Goal: Task Accomplishment & Management: Complete application form

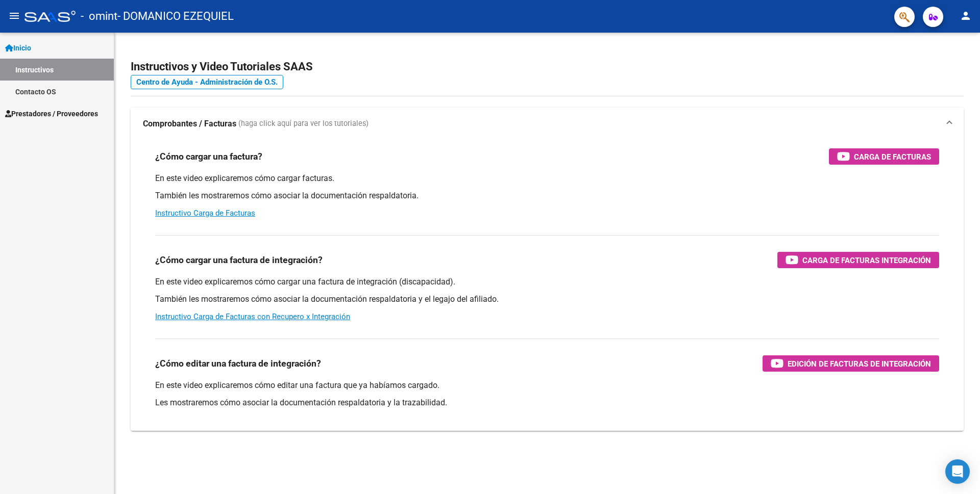
click at [79, 119] on link "Prestadores / Proveedores" at bounding box center [57, 114] width 114 height 22
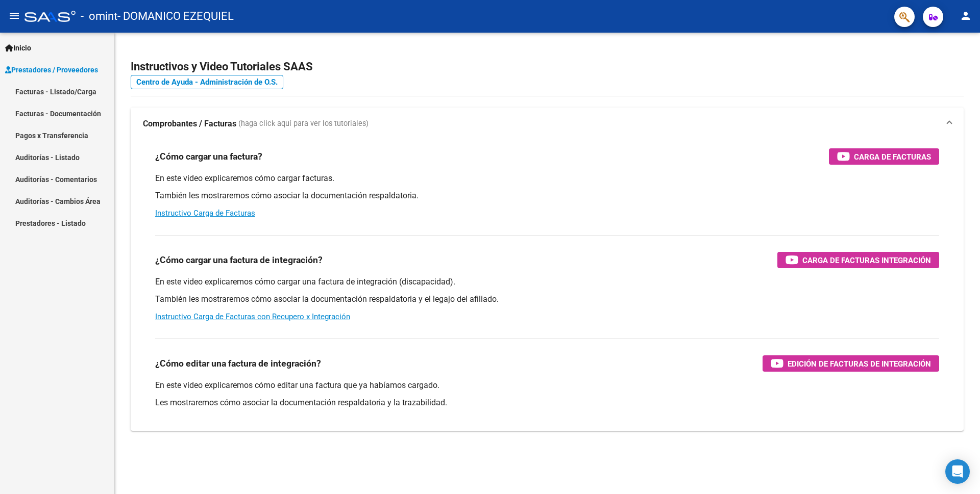
click at [76, 96] on link "Facturas - Listado/Carga" at bounding box center [57, 92] width 114 height 22
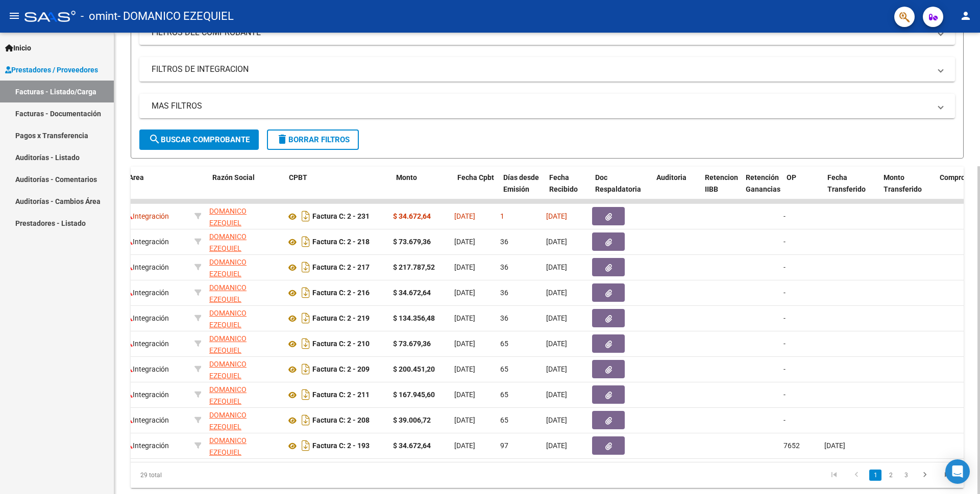
scroll to position [0, 188]
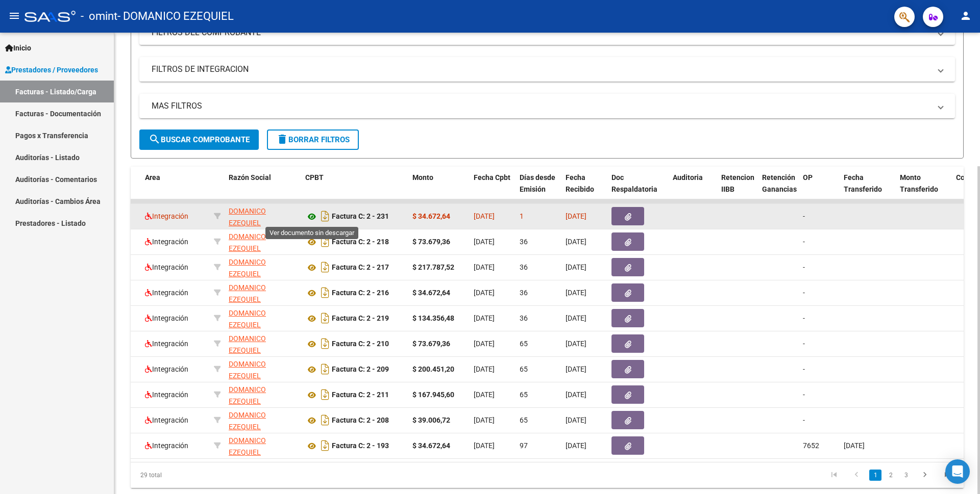
click at [312, 216] on icon at bounding box center [311, 217] width 13 height 12
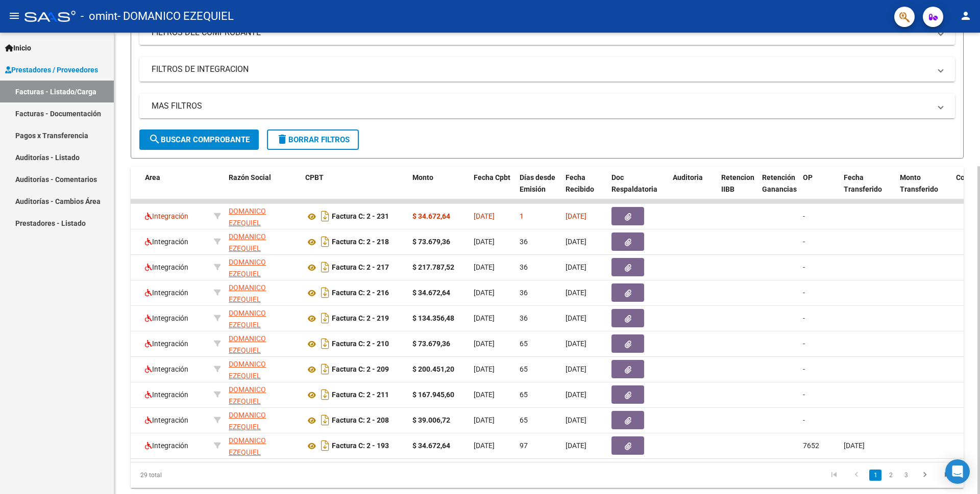
scroll to position [0, 0]
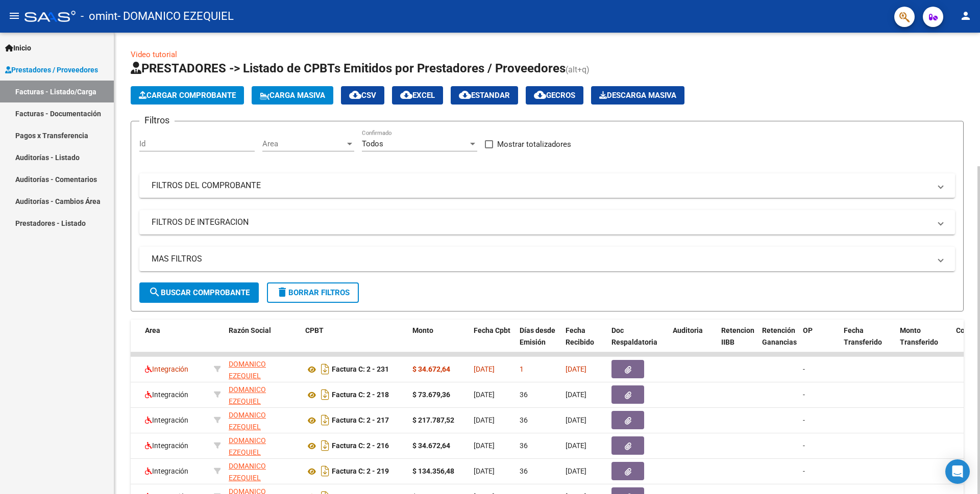
click at [204, 92] on span "Cargar Comprobante" at bounding box center [187, 95] width 97 height 9
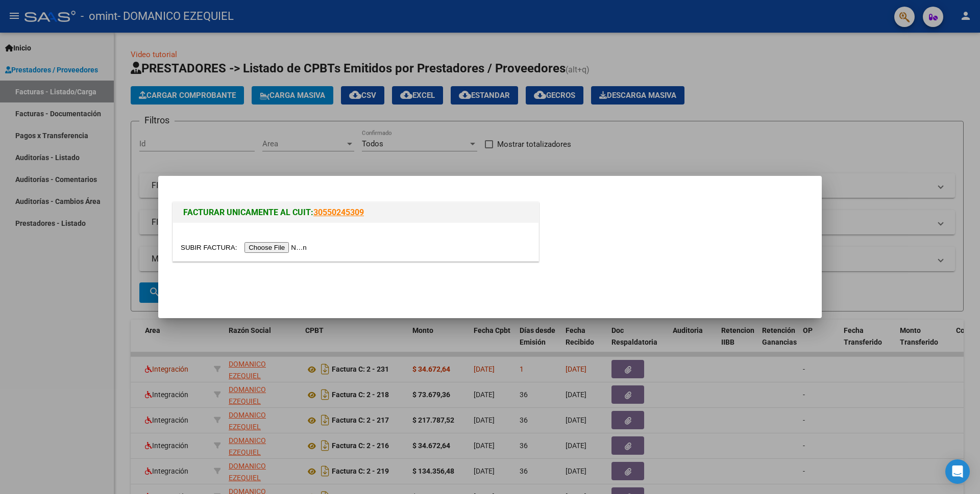
click at [282, 247] on input "file" at bounding box center [245, 247] width 129 height 11
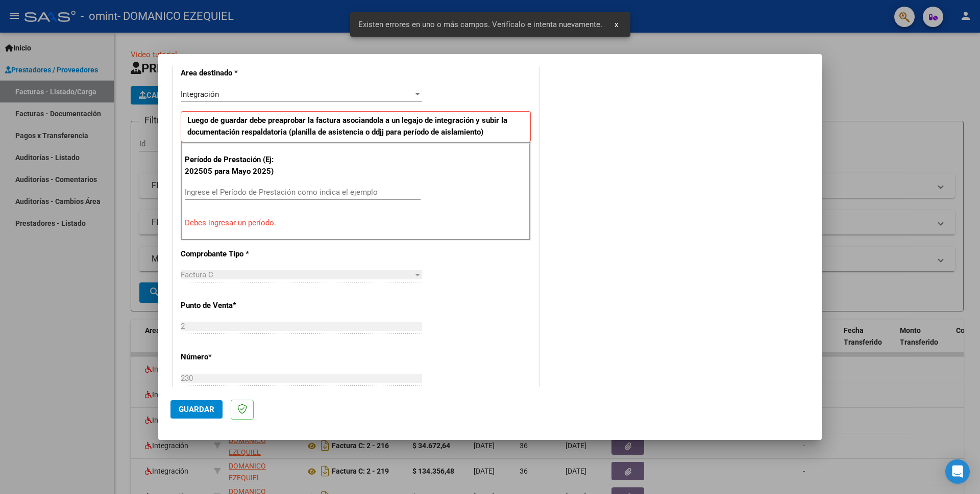
scroll to position [176, 0]
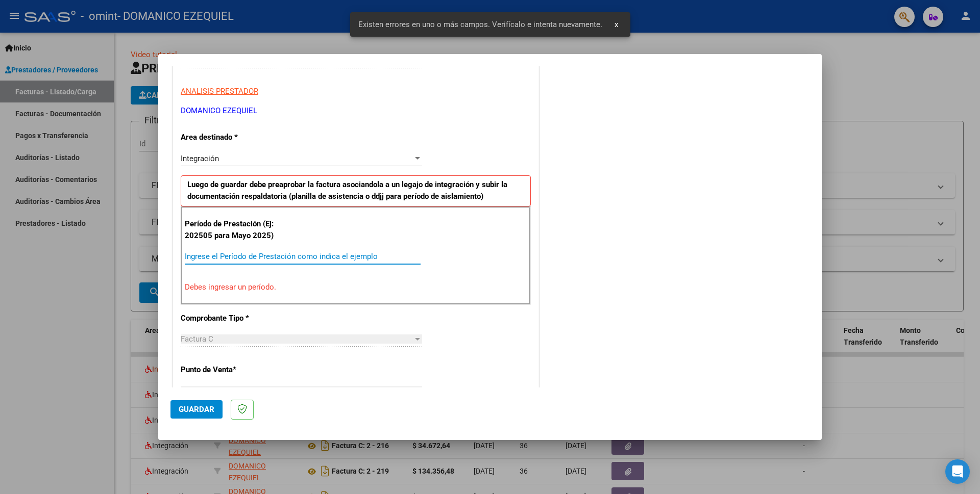
click at [212, 254] on input "Ingrese el Período de Prestación como indica el ejemplo" at bounding box center [303, 256] width 236 height 9
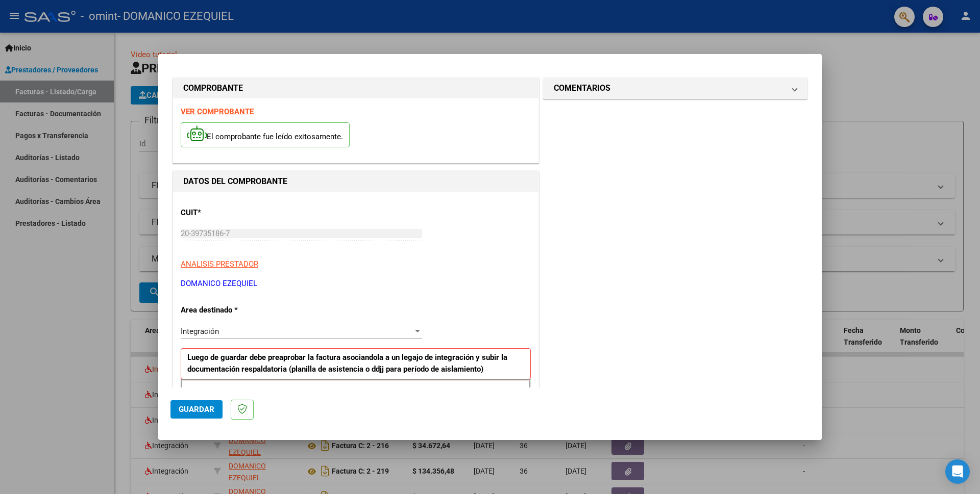
scroll to position [0, 0]
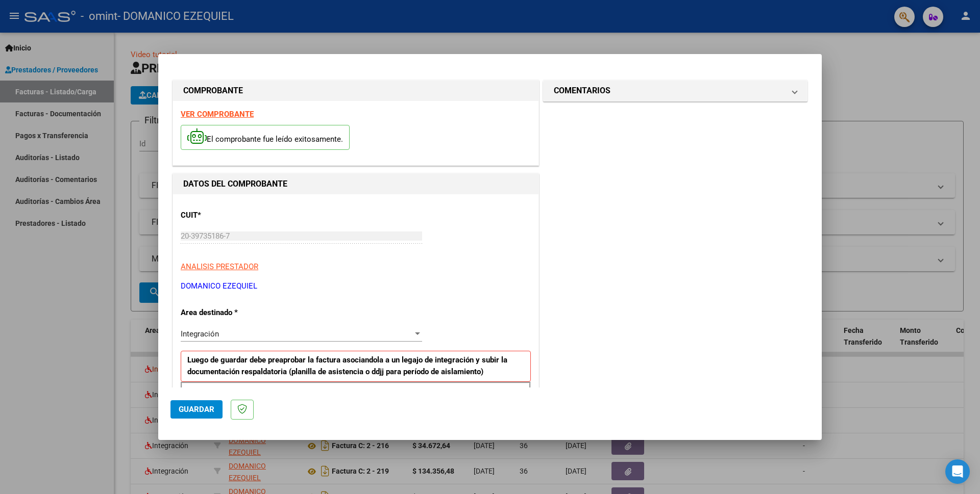
type input "202509"
click at [191, 407] on span "Guardar" at bounding box center [197, 409] width 36 height 9
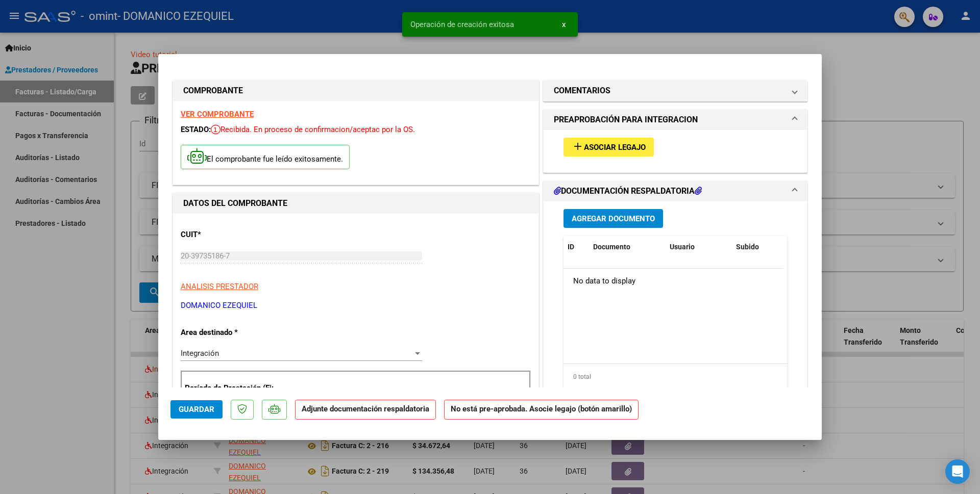
click at [618, 148] on span "Asociar Legajo" at bounding box center [615, 147] width 62 height 9
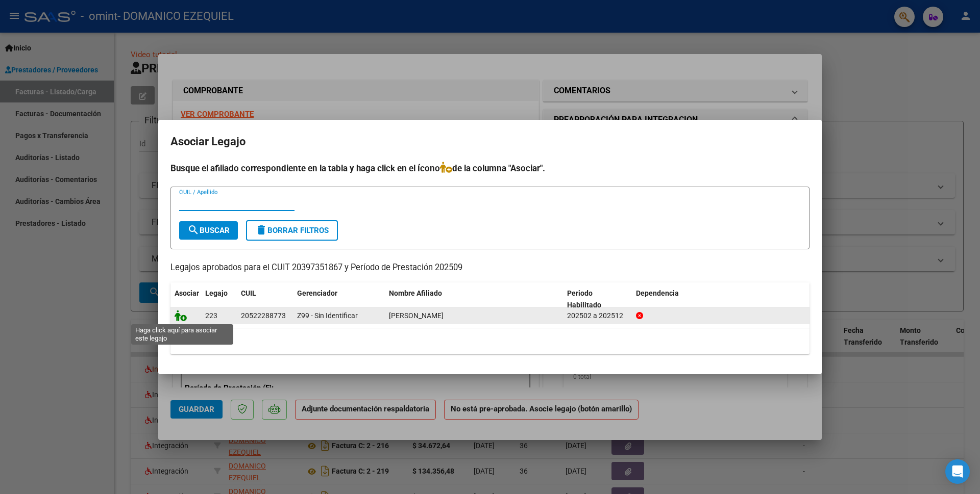
click at [179, 315] on icon at bounding box center [181, 315] width 12 height 11
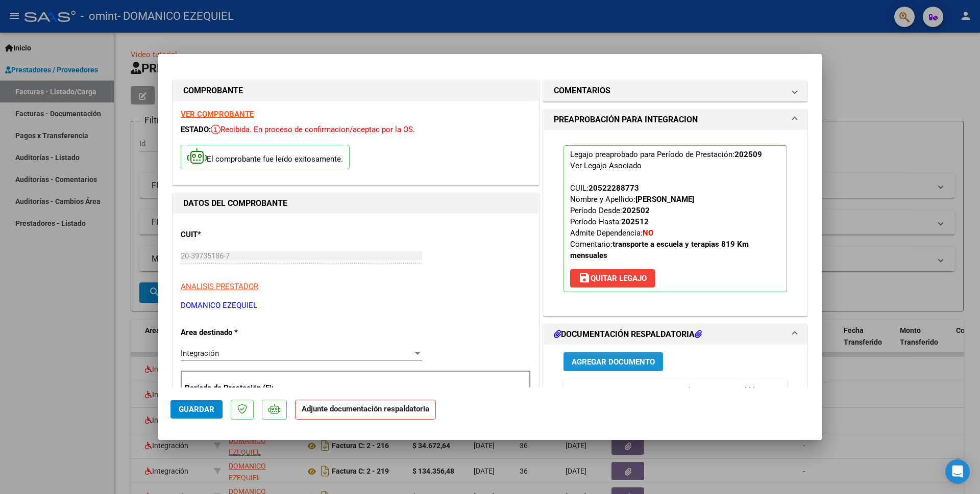
click at [605, 359] on span "Agregar Documento" at bounding box center [612, 362] width 83 height 9
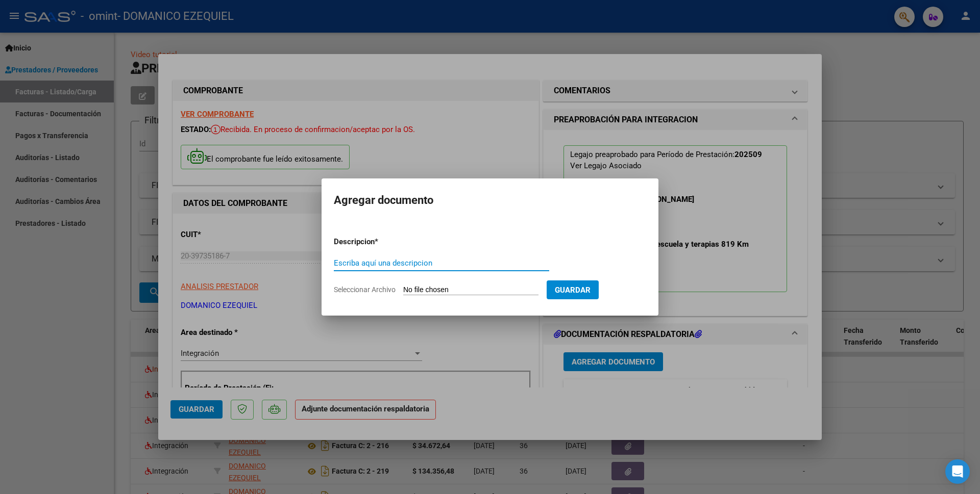
click at [352, 259] on input "Escriba aquí una descripcion" at bounding box center [441, 263] width 215 height 9
type input "p"
type input "PSICOLOGIA"
click at [425, 290] on input "Seleccionar Archivo" at bounding box center [470, 291] width 135 height 10
type input "C:\fakepath\ASISTENCIA SEP PSICOLOGIA.pdf"
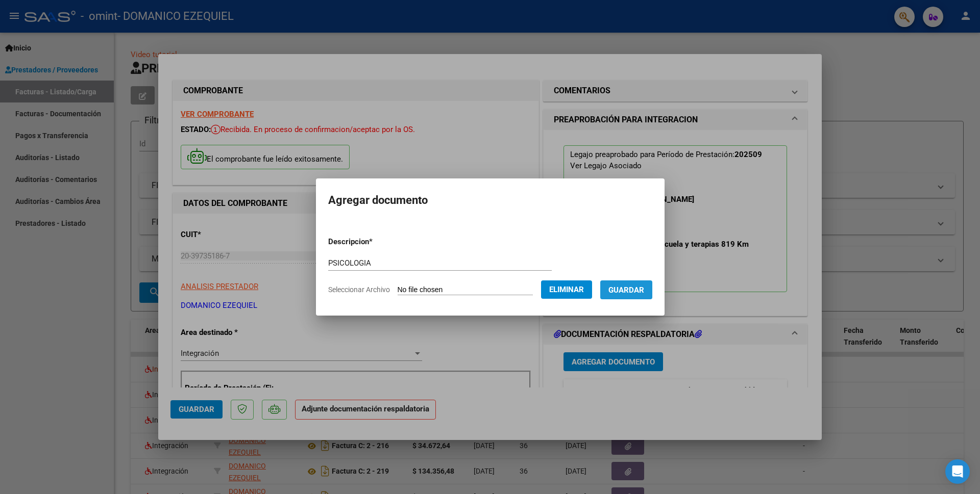
click at [627, 293] on span "Guardar" at bounding box center [626, 290] width 36 height 9
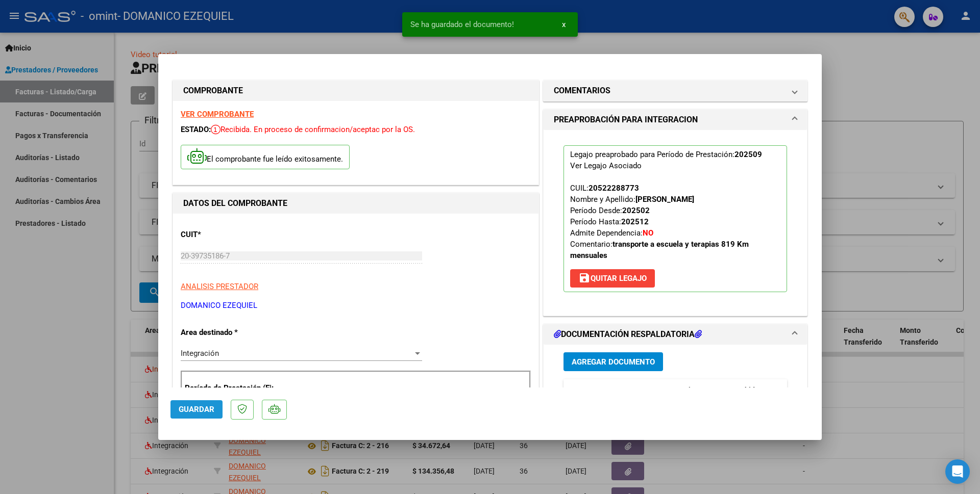
click at [202, 407] on span "Guardar" at bounding box center [197, 409] width 36 height 9
click at [71, 316] on div at bounding box center [490, 247] width 980 height 494
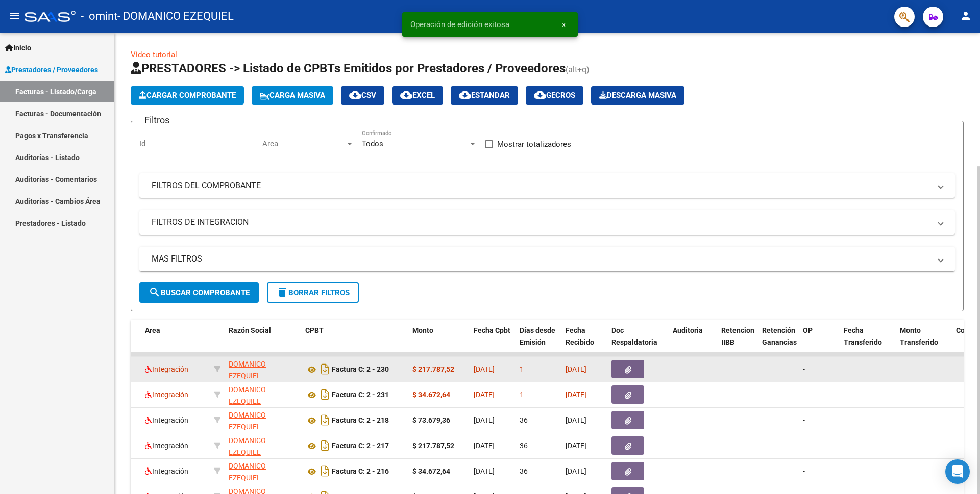
scroll to position [51, 0]
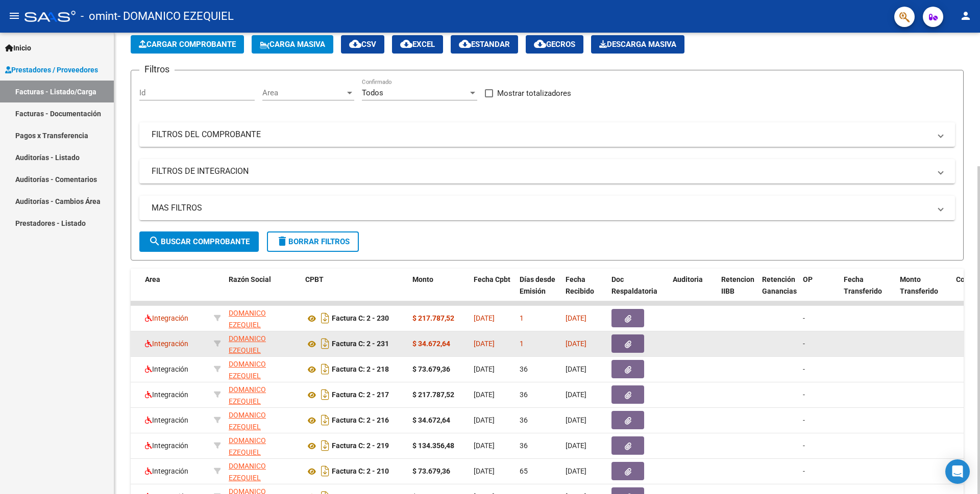
click at [625, 343] on icon "button" at bounding box center [628, 345] width 7 height 8
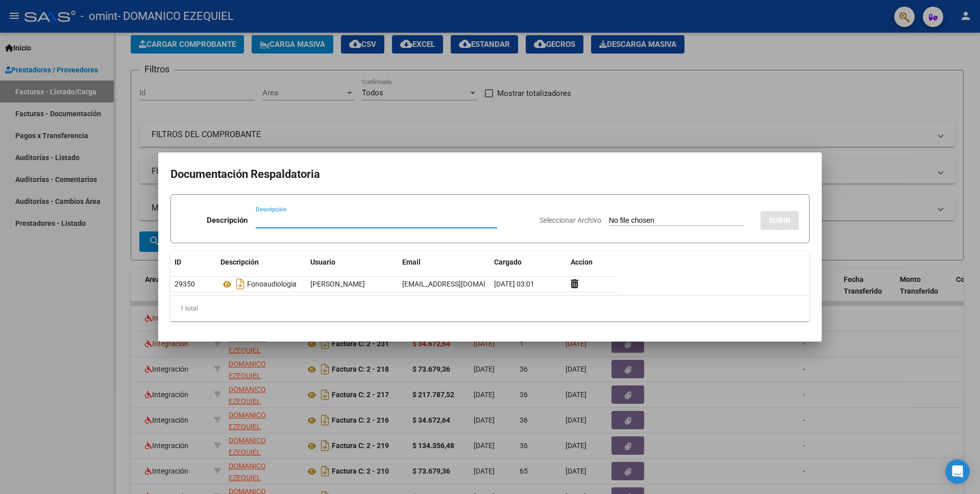
click at [268, 218] on input "Descripción" at bounding box center [376, 220] width 241 height 9
type input "FONOAUDIOLOGIA"
click at [59, 305] on div at bounding box center [490, 247] width 980 height 494
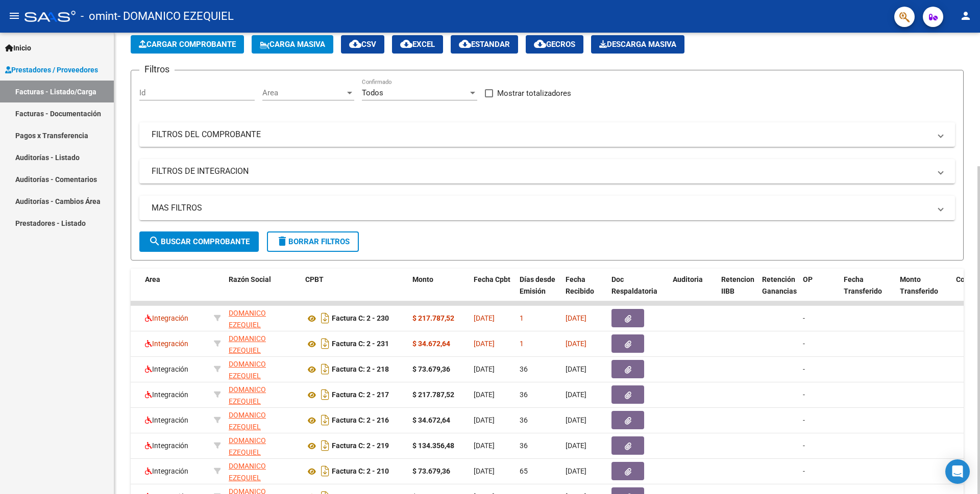
click at [216, 45] on span "Cargar Comprobante" at bounding box center [187, 44] width 97 height 9
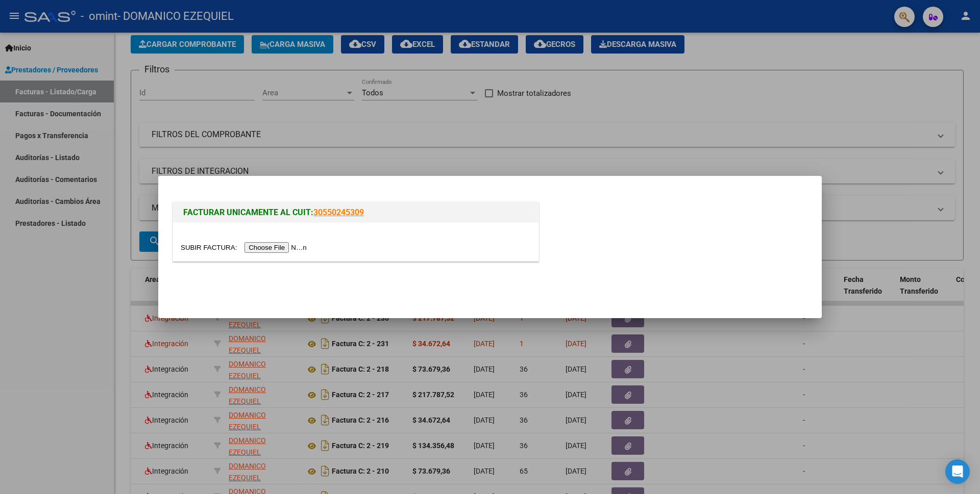
click at [291, 248] on input "file" at bounding box center [245, 247] width 129 height 11
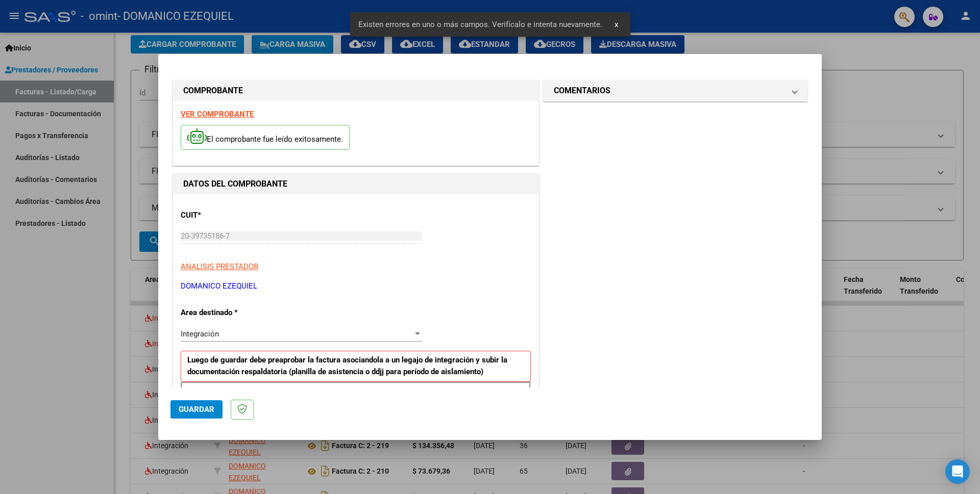
scroll to position [176, 0]
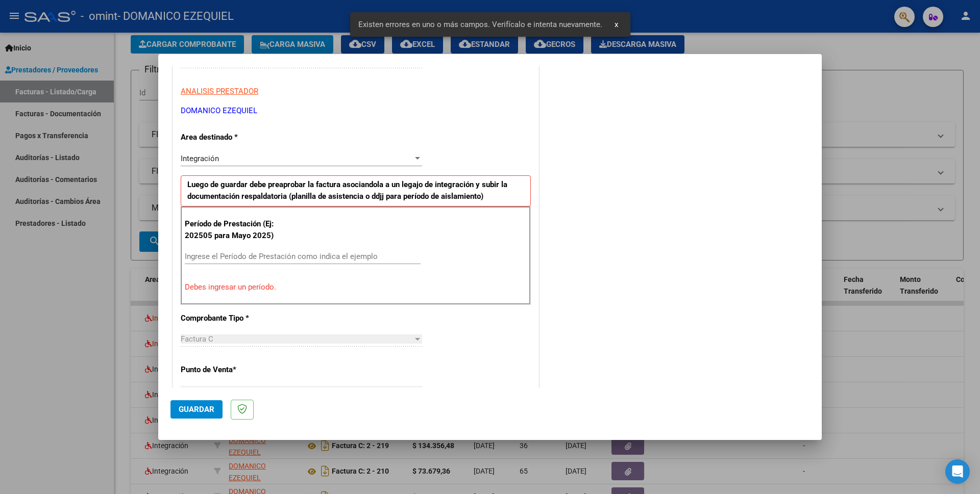
click at [208, 255] on input "Ingrese el Período de Prestación como indica el ejemplo" at bounding box center [303, 256] width 236 height 9
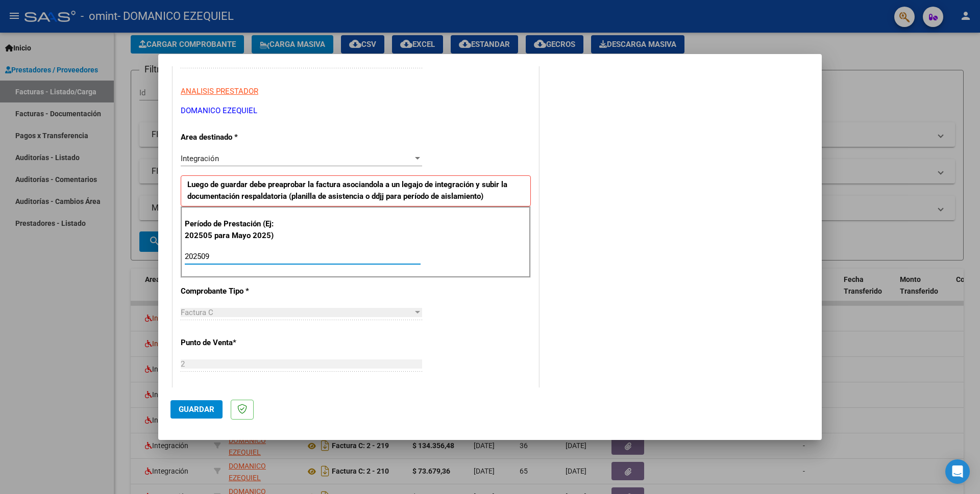
type input "202509"
click at [182, 413] on span "Guardar" at bounding box center [197, 409] width 36 height 9
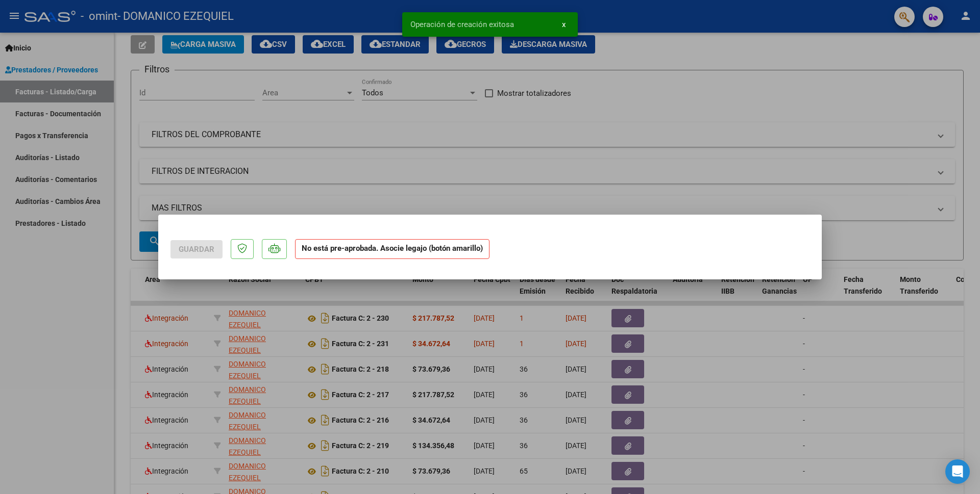
scroll to position [0, 0]
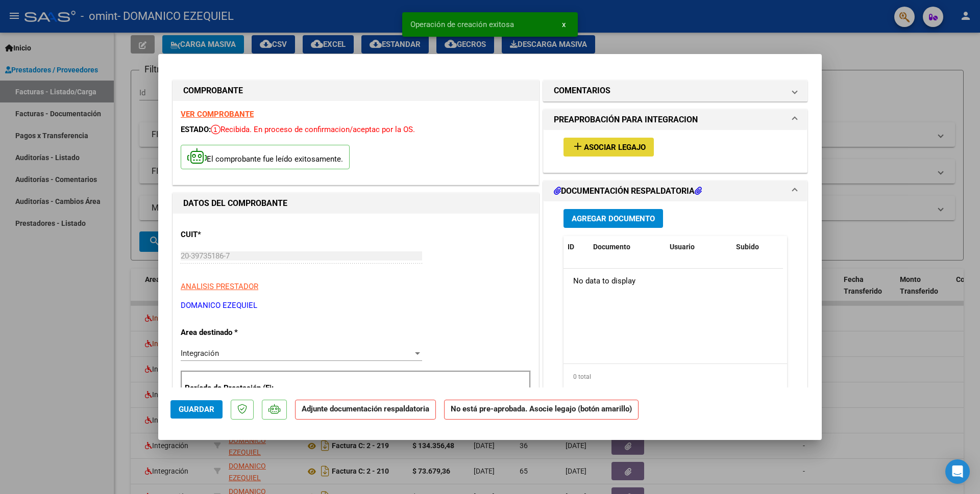
click at [632, 147] on span "Asociar Legajo" at bounding box center [615, 147] width 62 height 9
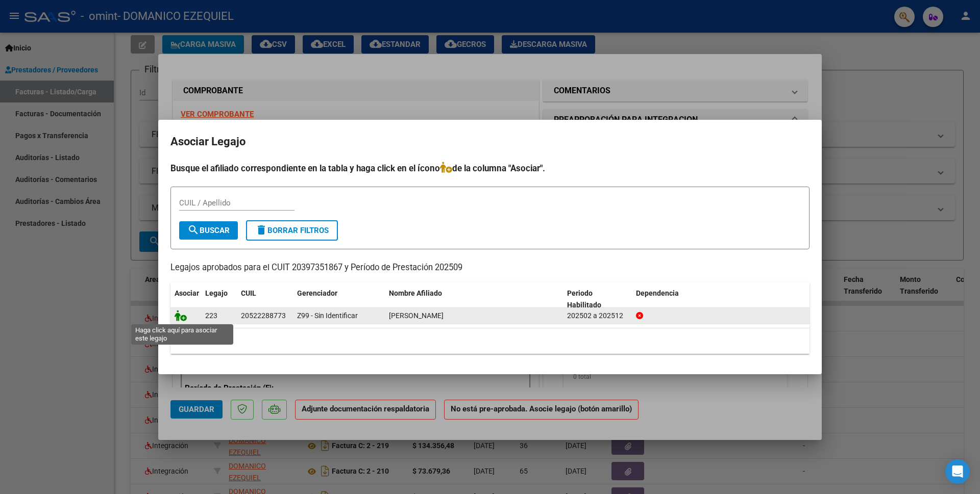
click at [181, 317] on icon at bounding box center [181, 315] width 12 height 11
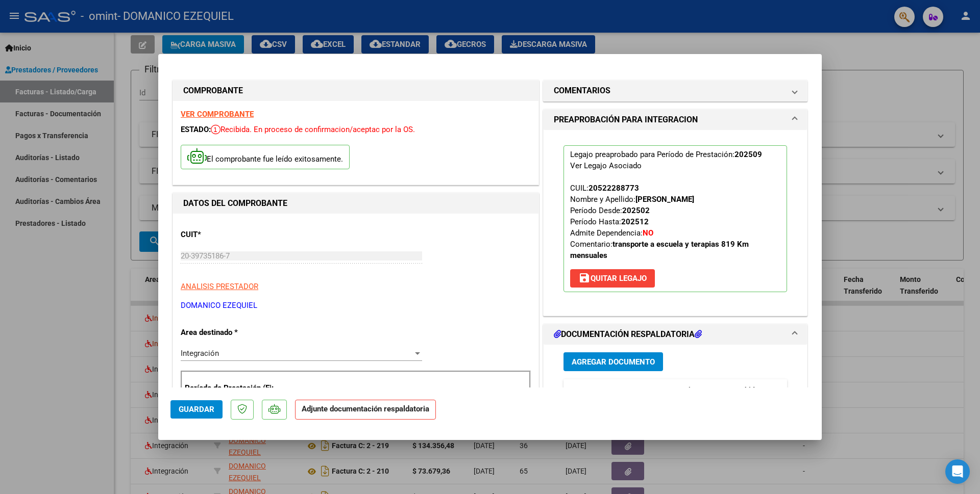
click at [607, 360] on span "Agregar Documento" at bounding box center [612, 362] width 83 height 9
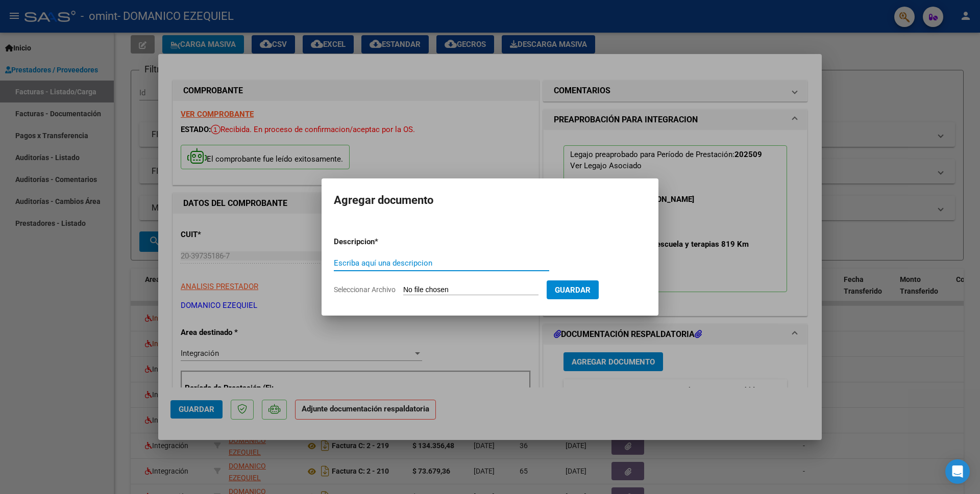
click at [367, 266] on input "Escriba aquí una descripcion" at bounding box center [441, 263] width 215 height 9
type input "TERAPIA OCUPACIONAL"
click at [435, 287] on input "Seleccionar Archivo" at bounding box center [470, 291] width 135 height 10
type input "C:\fakepath\ASISTENCIA SEP T.O.pdf"
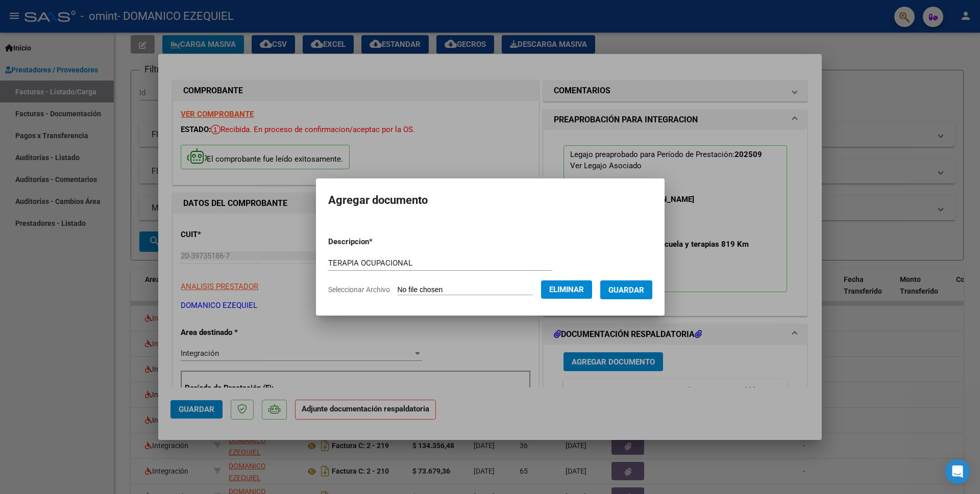
click at [624, 283] on button "Guardar" at bounding box center [626, 290] width 52 height 19
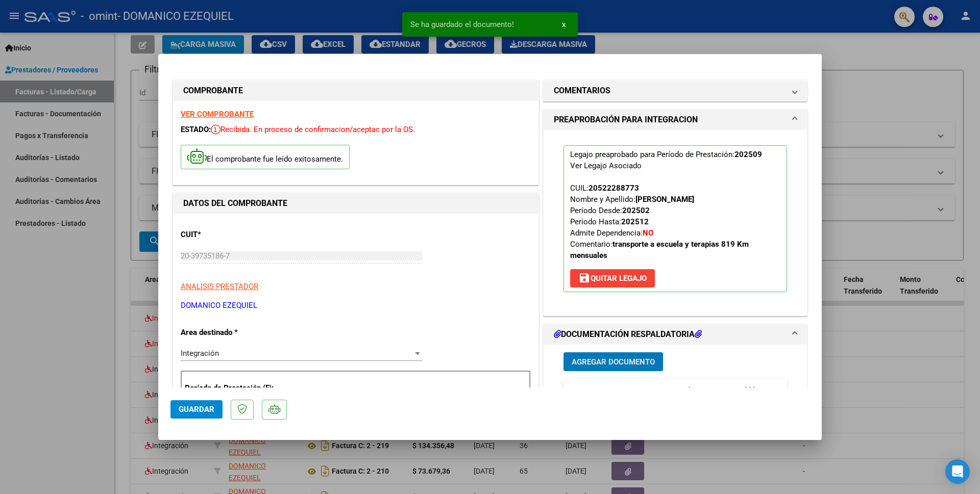
click at [186, 411] on span "Guardar" at bounding box center [197, 409] width 36 height 9
click at [79, 314] on div at bounding box center [490, 247] width 980 height 494
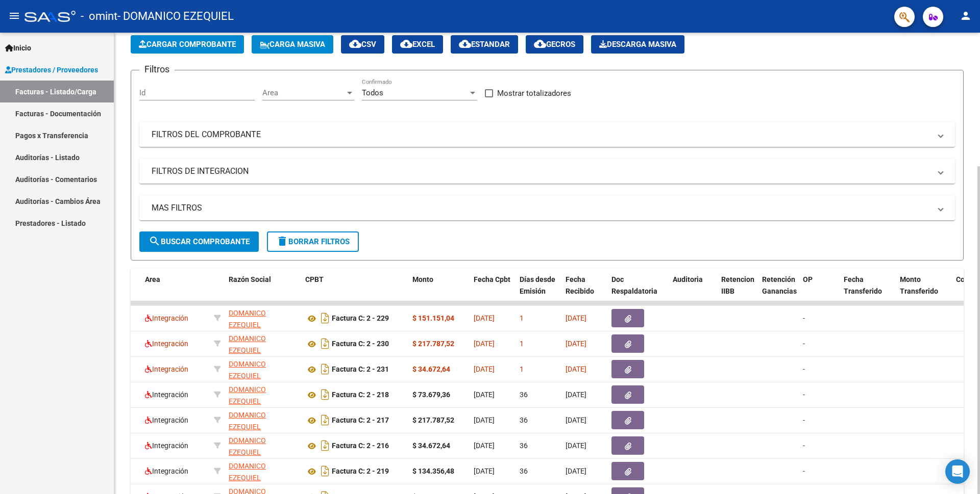
click at [210, 48] on span "Cargar Comprobante" at bounding box center [187, 44] width 97 height 9
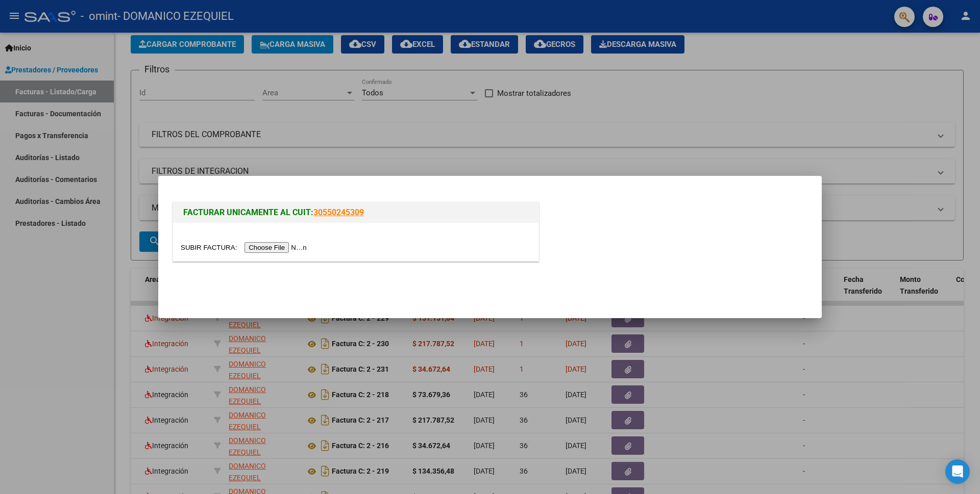
click at [274, 251] on input "file" at bounding box center [245, 247] width 129 height 11
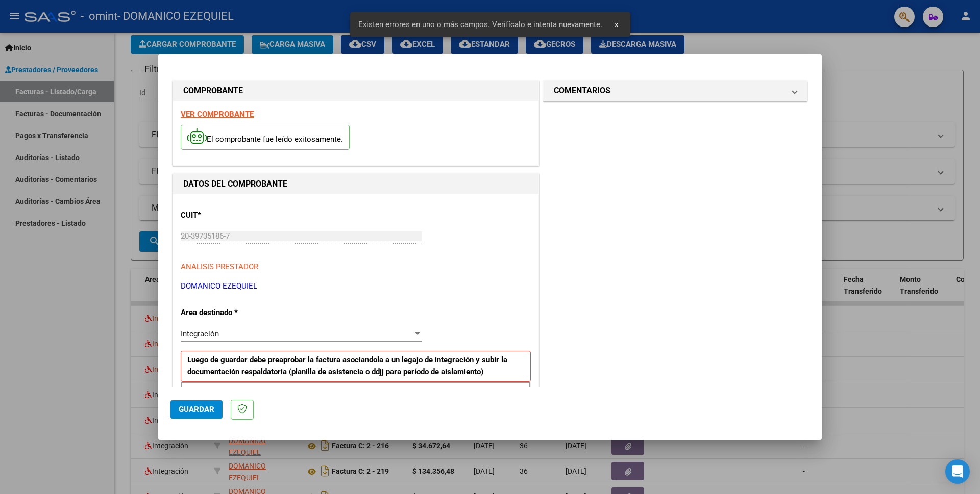
scroll to position [153, 0]
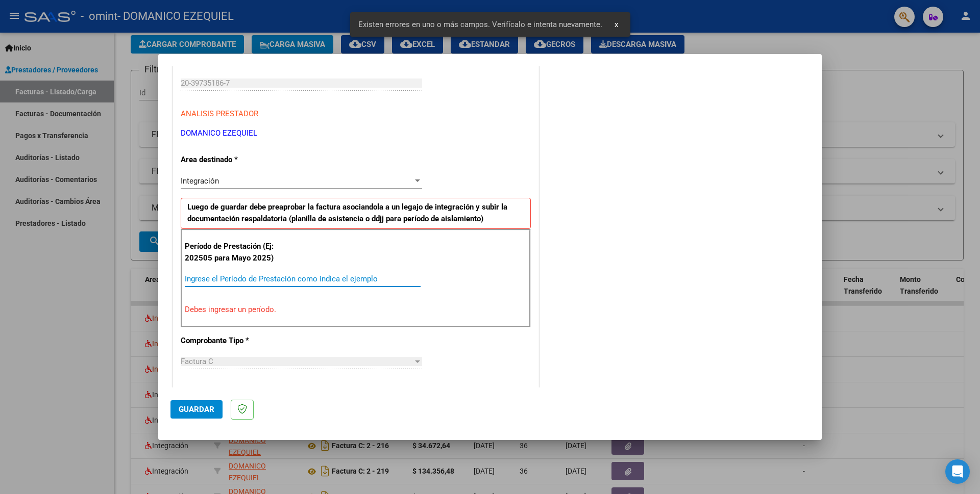
click at [223, 281] on input "Ingrese el Período de Prestación como indica el ejemplo" at bounding box center [303, 279] width 236 height 9
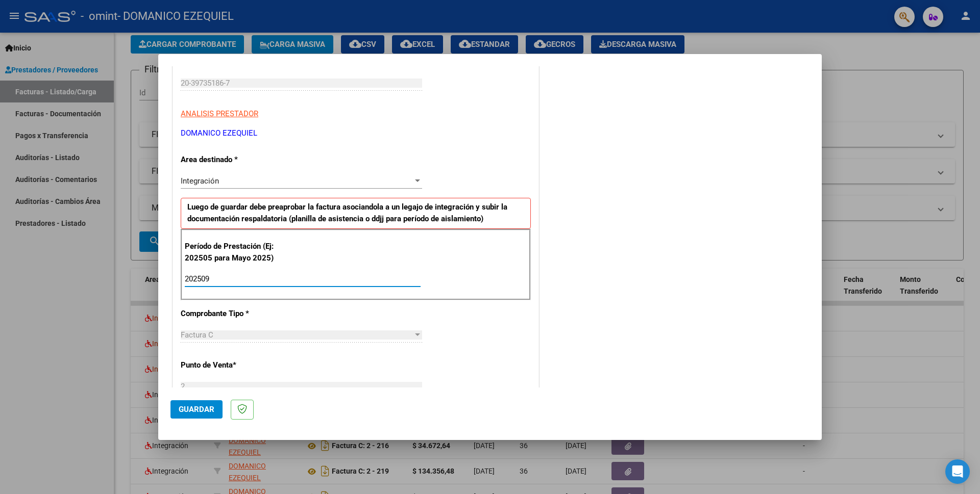
type input "202509"
click at [203, 411] on span "Guardar" at bounding box center [197, 409] width 36 height 9
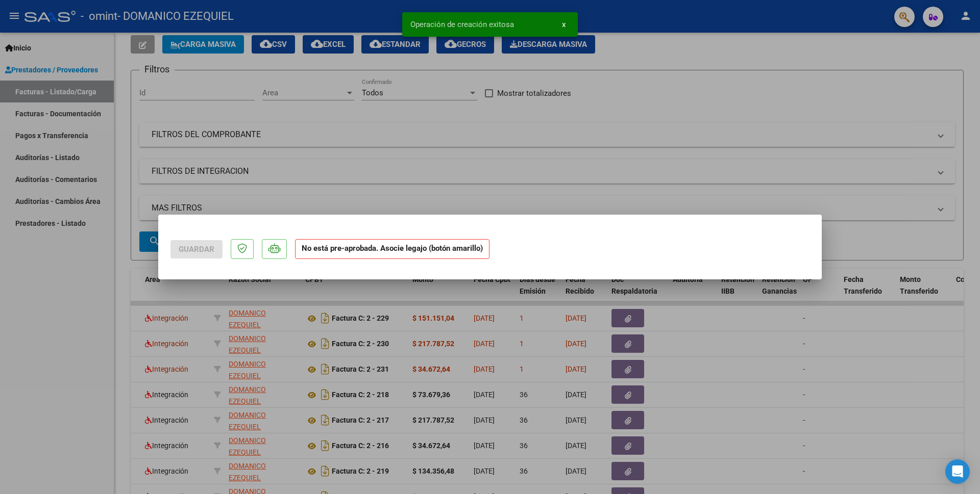
scroll to position [0, 0]
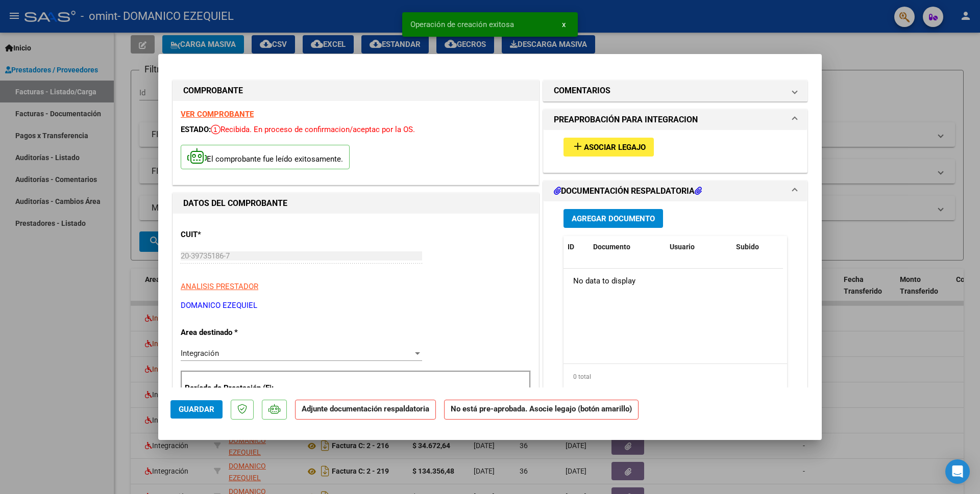
click at [601, 146] on span "Asociar Legajo" at bounding box center [615, 147] width 62 height 9
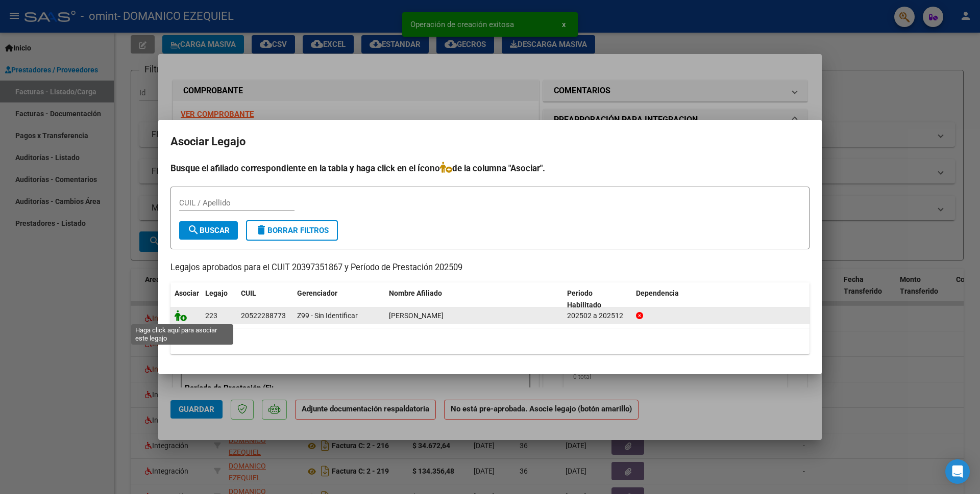
click at [179, 321] on icon at bounding box center [181, 315] width 12 height 11
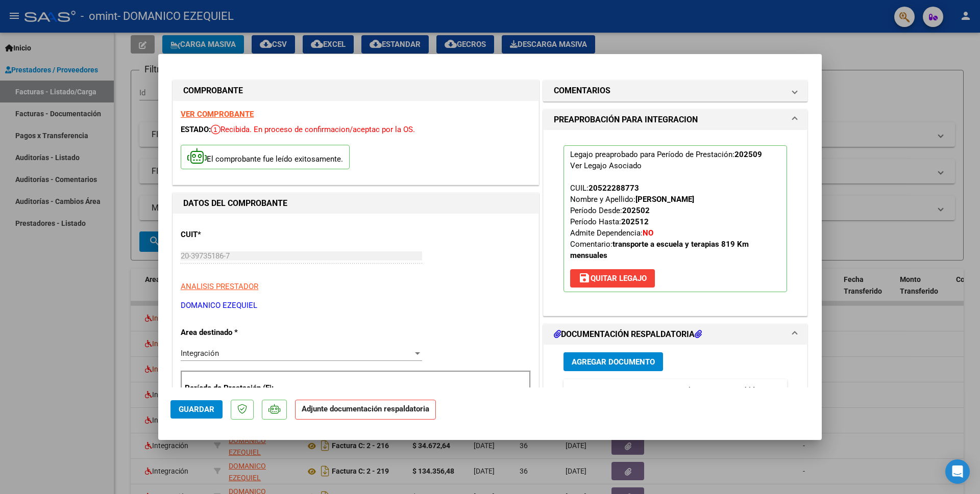
click at [615, 360] on span "Agregar Documento" at bounding box center [612, 362] width 83 height 9
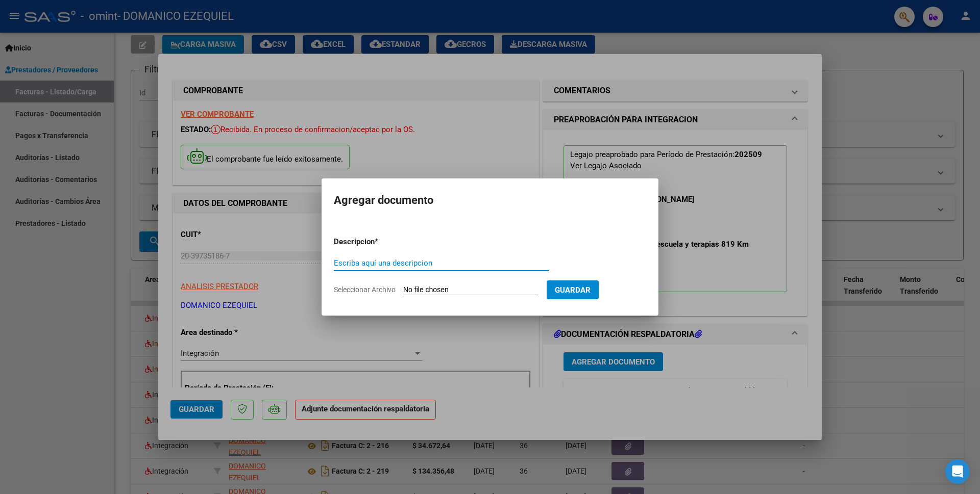
click at [367, 260] on input "Escriba aquí una descripcion" at bounding box center [441, 263] width 215 height 9
type input "PSICOPEDAGOGIA"
click at [435, 287] on input "Seleccionar Archivo" at bounding box center [470, 291] width 135 height 10
type input "C:\fakepath\ASISTENCIA SEP PSICOPEDAGOGIA.pdf"
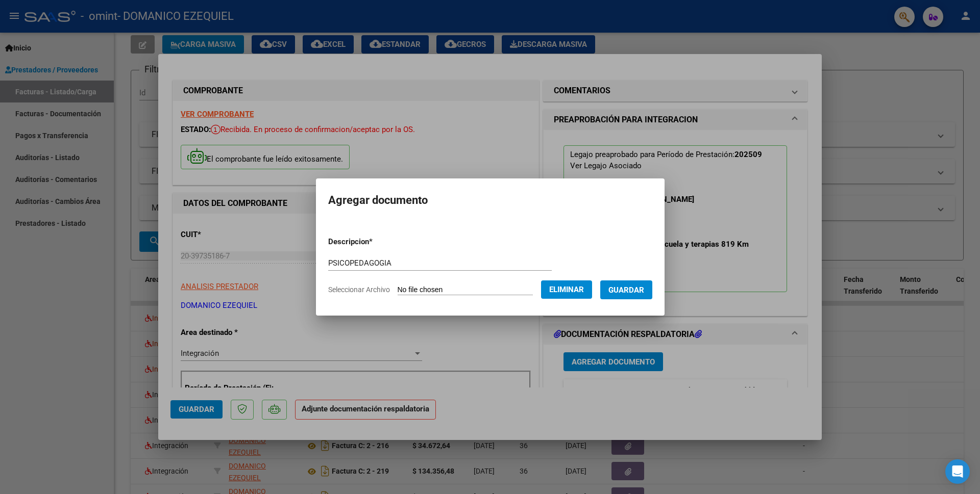
click at [624, 288] on span "Guardar" at bounding box center [626, 290] width 36 height 9
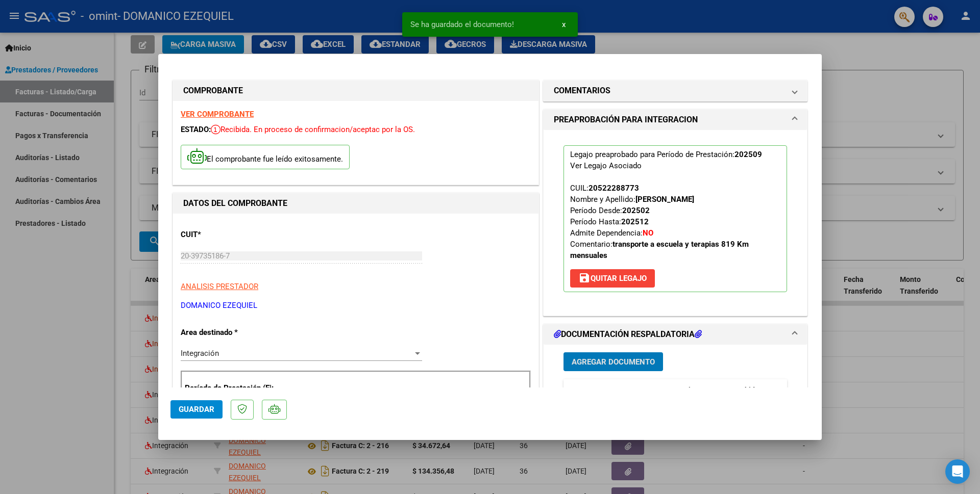
click at [201, 406] on span "Guardar" at bounding box center [197, 409] width 36 height 9
click at [38, 338] on div at bounding box center [490, 247] width 980 height 494
